Goal: Navigation & Orientation: Find specific page/section

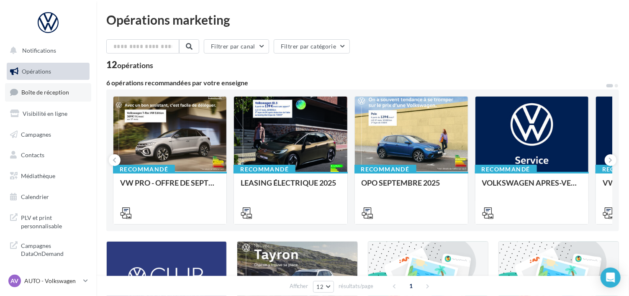
click at [32, 92] on span "Boîte de réception" at bounding box center [45, 92] width 48 height 7
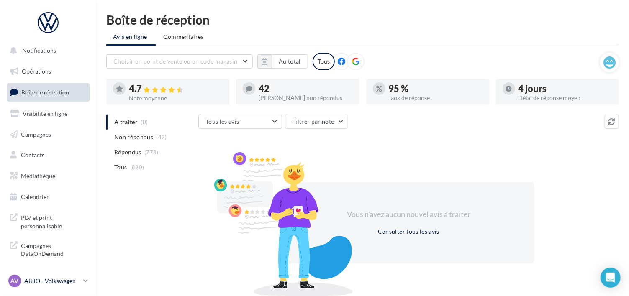
click at [57, 281] on p "AUTO - Volkswagen" at bounding box center [52, 281] width 56 height 8
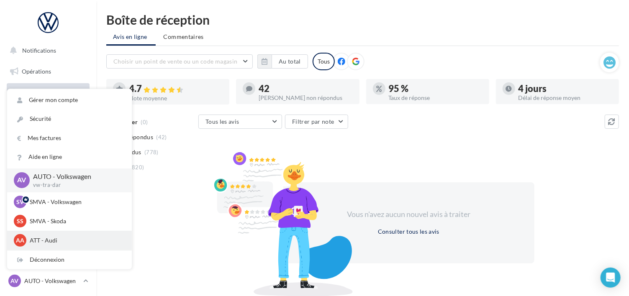
click at [56, 241] on p "ATT - Audi" at bounding box center [76, 241] width 92 height 8
